Goal: Understand process/instructions: Learn how to perform a task or action

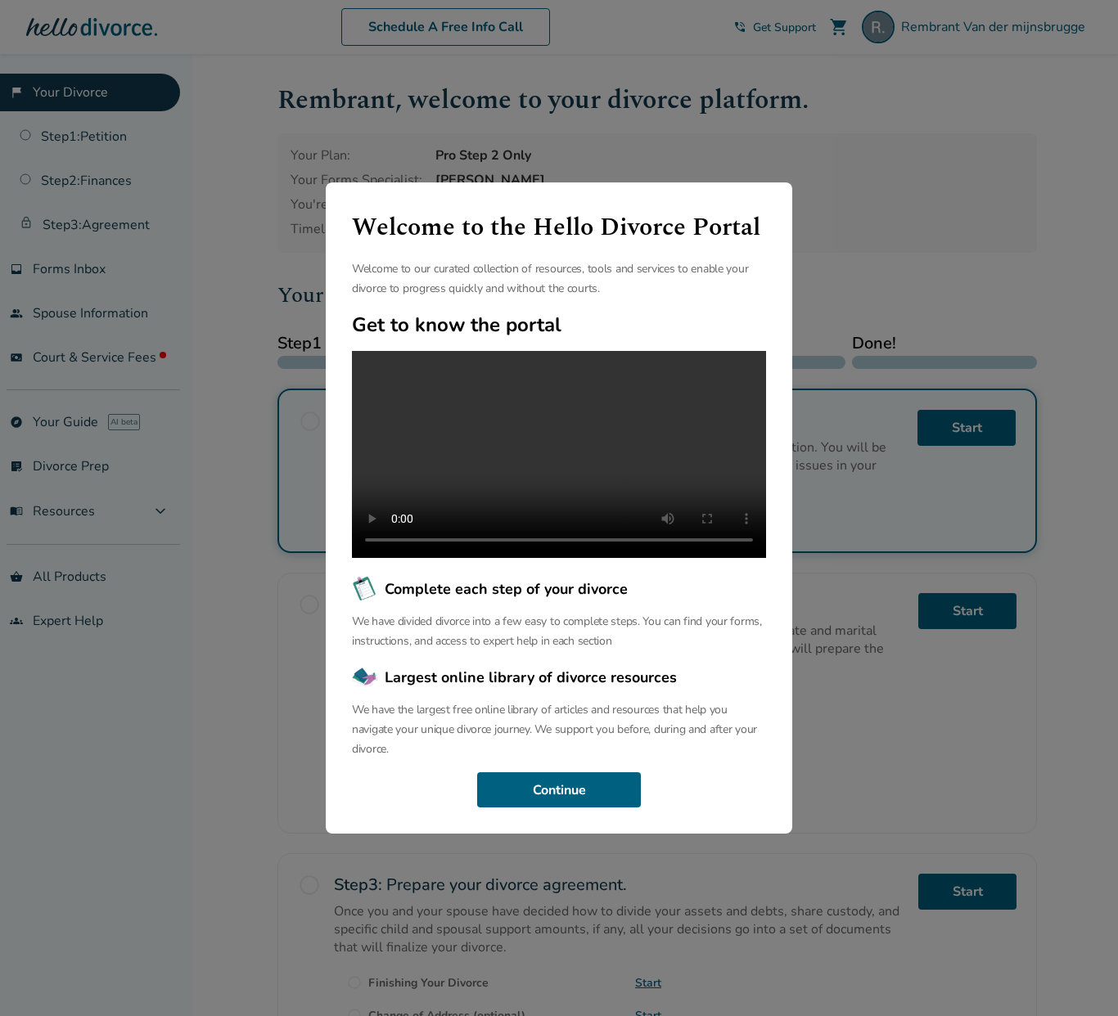
click at [726, 627] on p "We have divided divorce into a few easy to complete steps. You can find your fo…" at bounding box center [559, 631] width 414 height 39
click at [561, 792] on button "Continue" at bounding box center [559, 790] width 164 height 36
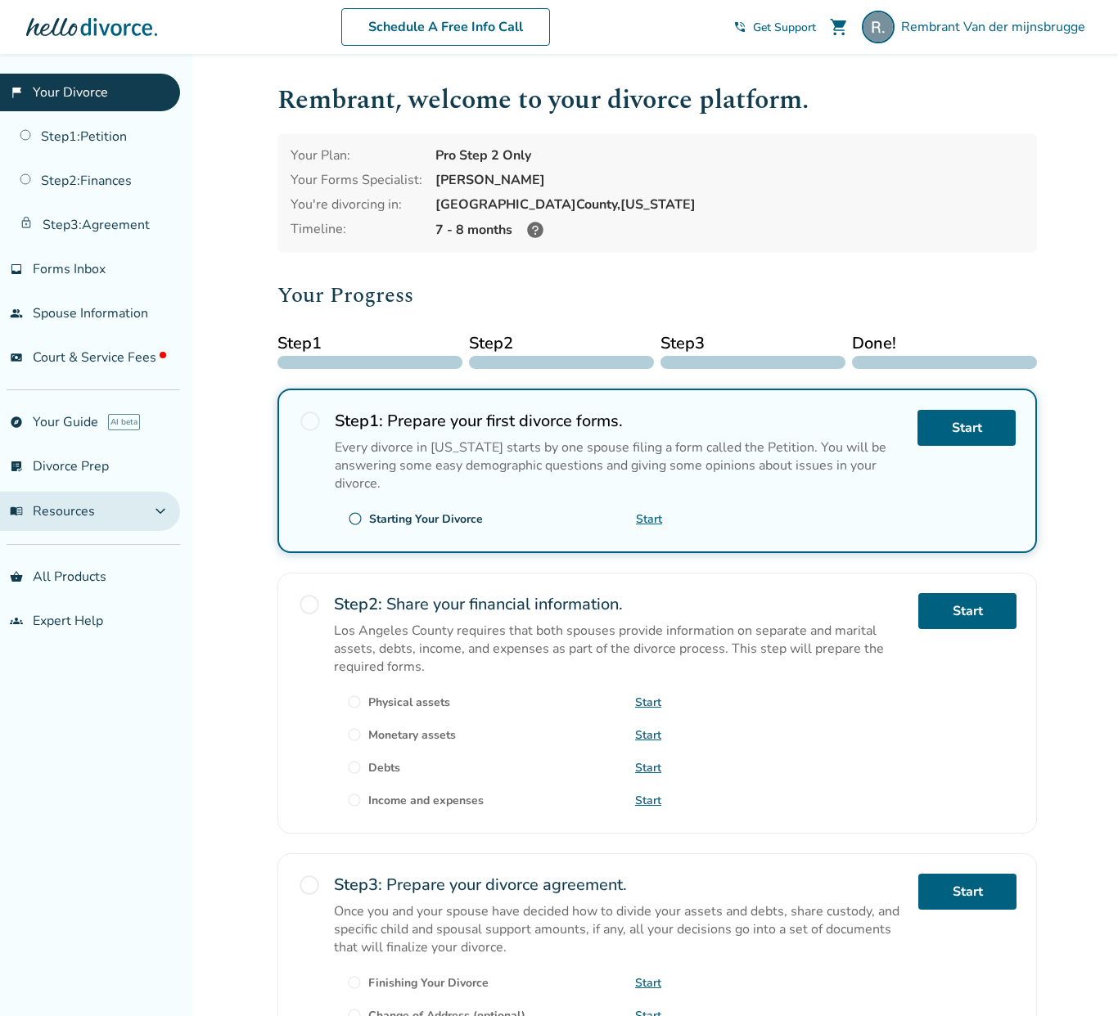
click at [163, 502] on span "expand_more" at bounding box center [161, 512] width 20 height 20
click at [163, 502] on span "expand_less" at bounding box center [161, 512] width 20 height 20
click at [119, 470] on link "list_alt_check Divorce Prep" at bounding box center [90, 467] width 180 height 38
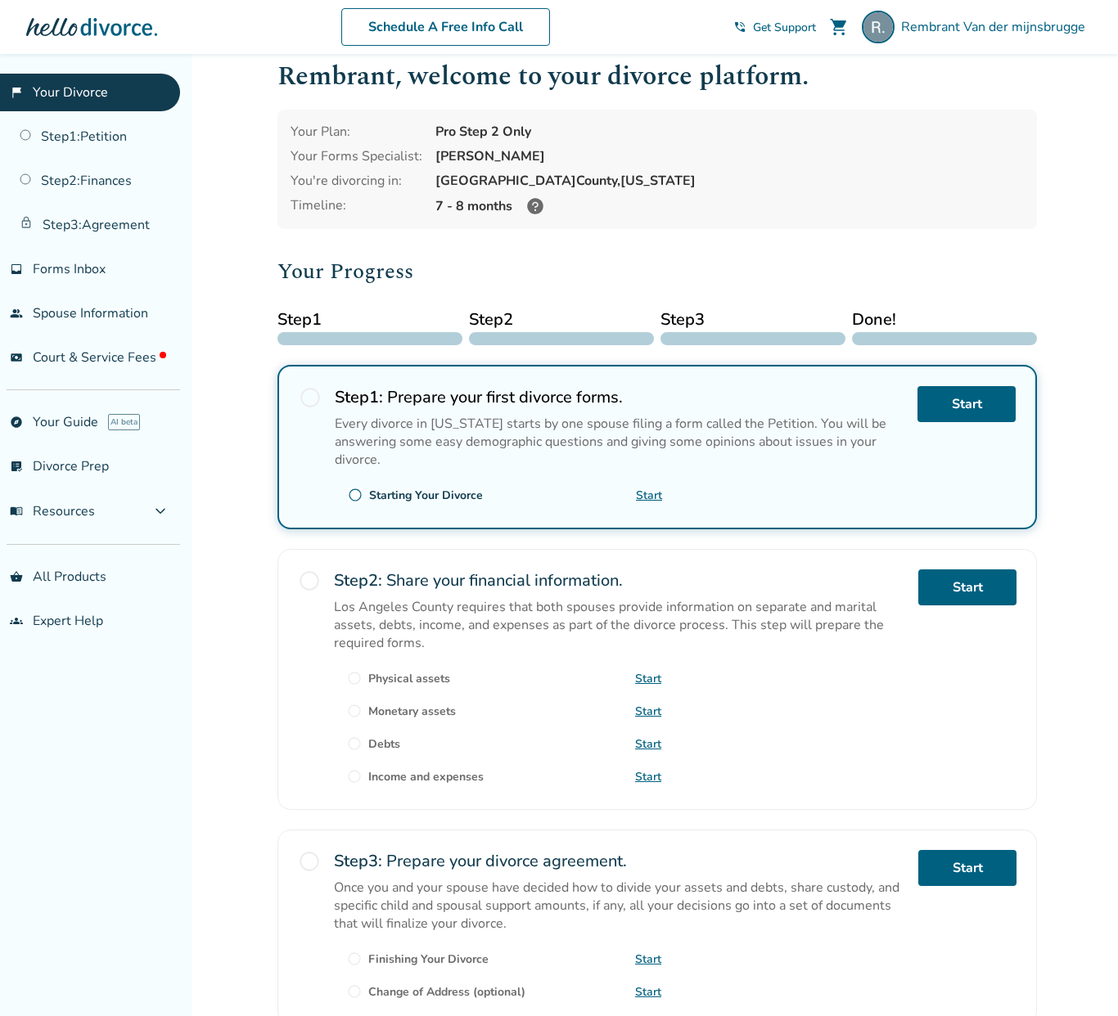
scroll to position [25, 0]
